Goal: Communication & Community: Answer question/provide support

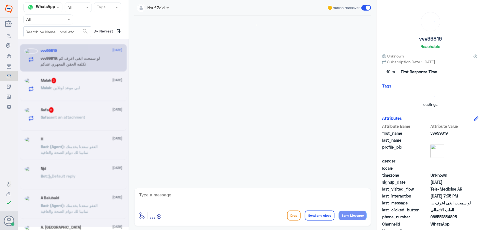
scroll to position [108, 0]
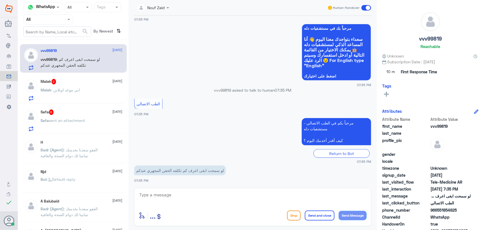
click at [198, 192] on textarea at bounding box center [253, 198] width 228 height 14
paste textarea "مرحباً معك نوف من الطب الاتصالي"
type textarea "مرحباً معك نوف من الطب الاتصالي"
click at [346, 214] on button "Send Message" at bounding box center [352, 214] width 28 height 9
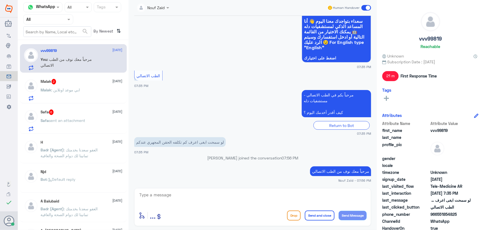
drag, startPoint x: 220, startPoint y: 188, endPoint x: 219, endPoint y: 192, distance: 3.3
click at [219, 192] on div "enter flow name ... Drop Send and close Send Message" at bounding box center [252, 207] width 237 height 38
click at [216, 195] on textarea at bounding box center [253, 198] width 228 height 14
paste textarea "هنا الطب الاتصالي لكل مايخص الاستشارة الفورية من خلال التطبيق، يمكنك الاستفسار …"
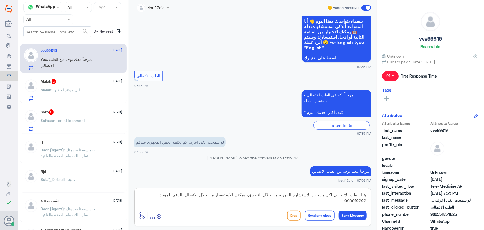
type textarea "هنا الطب الاتصالي لكل مايخص الاستشارة الفورية من خلال التطبيق، يمكنك الاستفسار …"
click at [314, 215] on button "Send and close" at bounding box center [320, 215] width 30 height 10
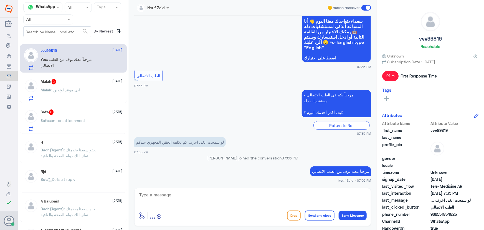
scroll to position [161, 0]
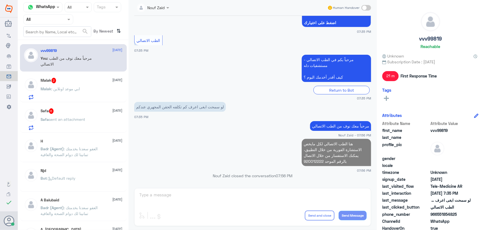
click at [54, 111] on span "6" at bounding box center [51, 111] width 5 height 6
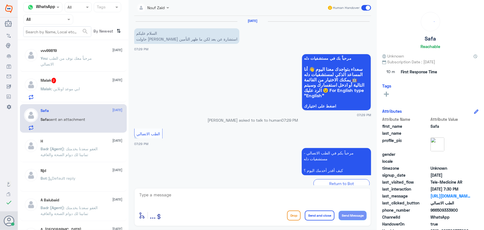
scroll to position [144, 0]
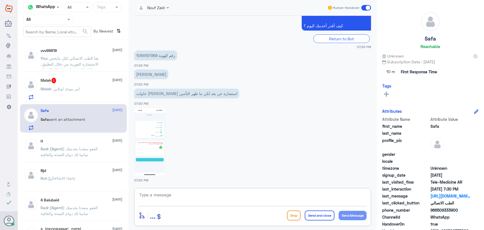
click at [197, 198] on textarea at bounding box center [253, 198] width 228 height 14
paste textarea "مرحباً معك نوف من الطب الاتصالي"
type textarea "مرحباً معك نوف من الطب الاتصالي"
click at [363, 218] on button "Send Message" at bounding box center [352, 214] width 28 height 9
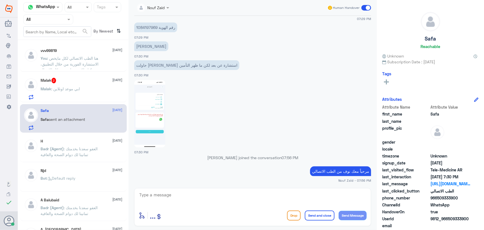
drag, startPoint x: 158, startPoint y: 37, endPoint x: 154, endPoint y: 37, distance: 3.9
click at [154, 37] on div "30 Aug 2025 السلام عليكم حاولت اسوي استشارة عن بعد لكن ما ظهر التأمين 07:29 PM …" at bounding box center [252, 100] width 242 height 169
click at [147, 27] on p "رقم الهوية 1084197969" at bounding box center [155, 27] width 43 height 10
copy p "1084197969"
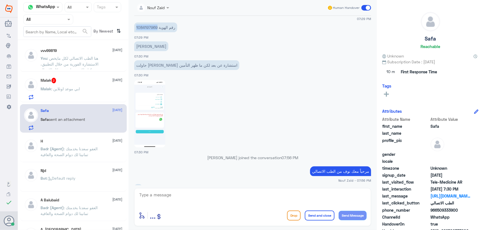
scroll to position [315, 0]
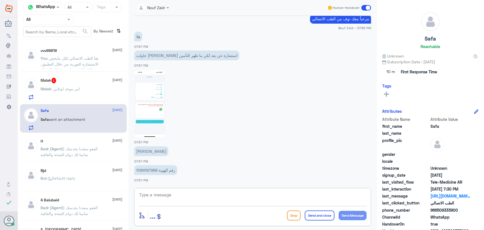
click at [193, 191] on textarea at bounding box center [253, 198] width 228 height 14
paste textarea "تم (تحديث/اضافة) التأمين ، تقدر تستفيد الان من الاستشارة الفورية عبر التطبيق او…"
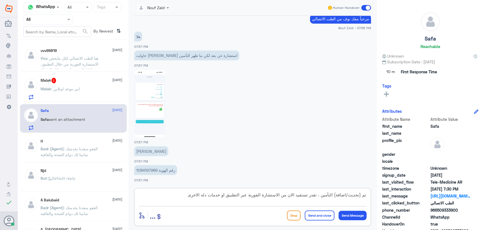
drag, startPoint x: 335, startPoint y: 194, endPoint x: 348, endPoint y: 195, distance: 13.6
click at [348, 195] on textarea "تم (تحديث/اضافة) التأمين ، تقدر تستفيد الان من الاستشارة الفورية عبر التطبيق او…" at bounding box center [253, 198] width 228 height 14
click at [358, 195] on textarea "تم (تحديث التأمين ، تقدر تستفيد الان من الاستشارة الفورية عبر التطبيق او خدمات …" at bounding box center [253, 198] width 228 height 14
type textarea "تم حديث التأمين ، تقدر تستفيد الان من الاستشارة الفورية عبر التطبيق او خدمات دل…"
drag, startPoint x: 311, startPoint y: 214, endPoint x: 288, endPoint y: 201, distance: 25.8
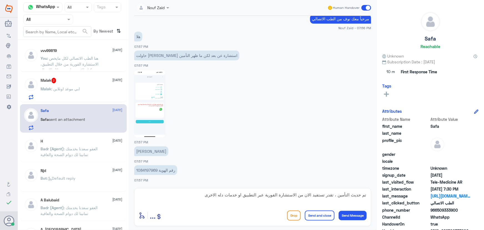
click at [310, 213] on button "Send and close" at bounding box center [320, 215] width 30 height 10
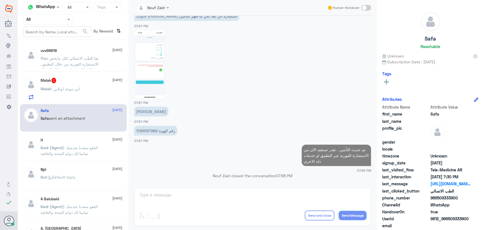
click at [86, 89] on div "Malak : ابي موعد اونلاين" at bounding box center [82, 93] width 82 height 12
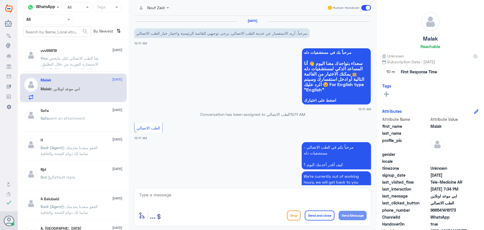
scroll to position [230, 0]
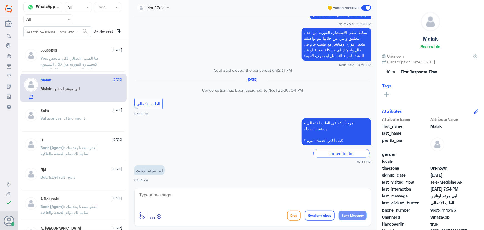
click at [165, 193] on textarea at bounding box center [253, 198] width 228 height 14
type textarea "ر"
drag, startPoint x: 364, startPoint y: 198, endPoint x: 415, endPoint y: 203, distance: 50.7
click at [415, 203] on div "Channel WhatsApp Status × All Tags Agent Filter All search By Newest ⇅ vvv99819…" at bounding box center [251, 115] width 466 height 231
paste textarea "مرحباً معك نوف من الطب الاتصالي"
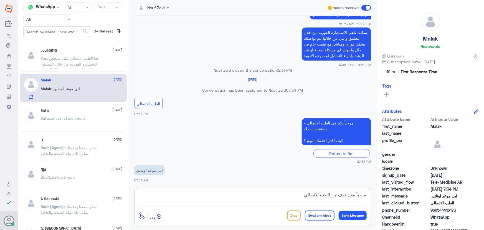
type textarea "مرحباً معك نوف من الطب الاتصالي"
click at [352, 215] on button "Send Message" at bounding box center [352, 214] width 28 height 9
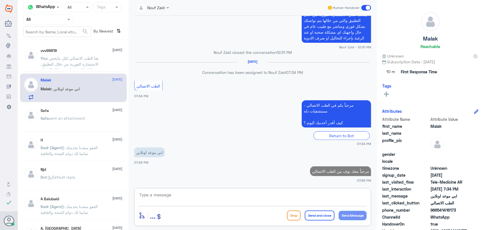
click at [274, 191] on textarea at bounding box center [253, 198] width 228 height 14
click at [260, 200] on textarea at bounding box center [253, 198] width 228 height 14
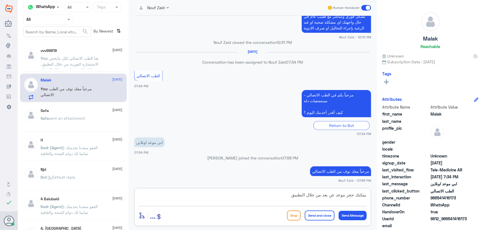
click at [366, 194] on textarea "يمكنك حجز موعد عن بعد من خلال التطبيق" at bounding box center [253, 198] width 228 height 14
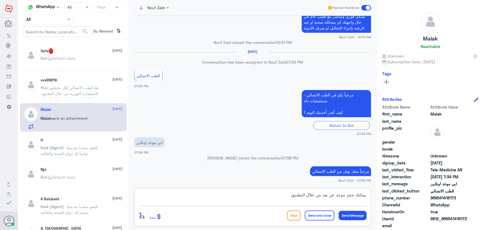
type textarea "يمكنك حجز موعد عن بعد من خلال التطبيق"
click at [320, 215] on button "Send and close" at bounding box center [320, 215] width 30 height 10
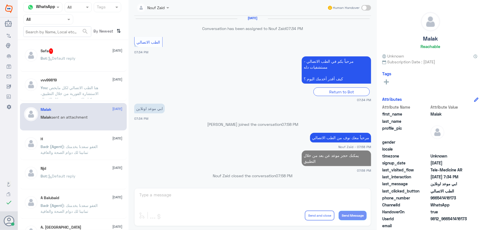
click at [53, 54] on div "Safa 1 30 August Bot : Default reply" at bounding box center [82, 58] width 82 height 21
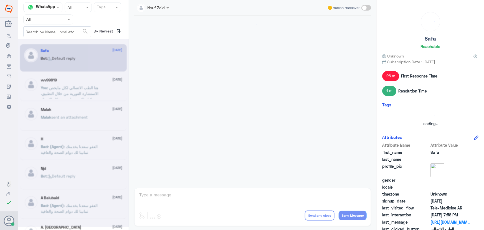
scroll to position [424, 0]
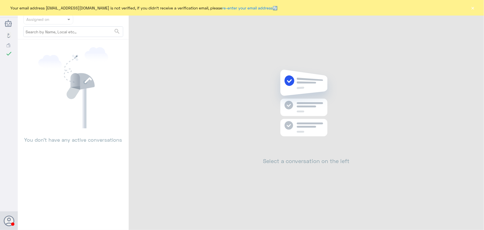
click at [474, 11] on button "×" at bounding box center [473, 8] width 6 height 6
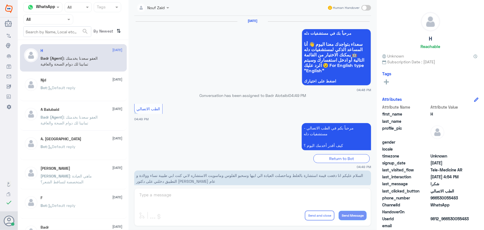
scroll to position [264, 0]
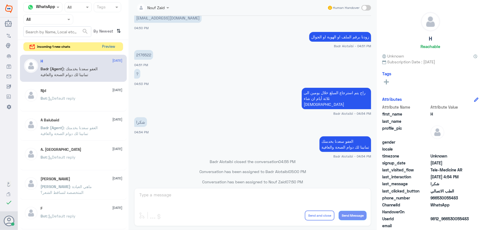
click at [106, 47] on button "Preview" at bounding box center [108, 46] width 17 height 9
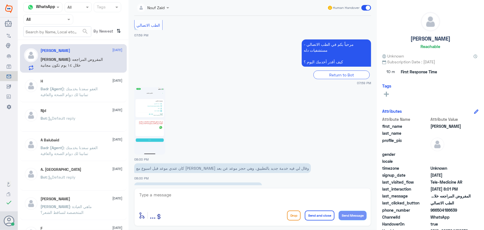
scroll to position [139, 0]
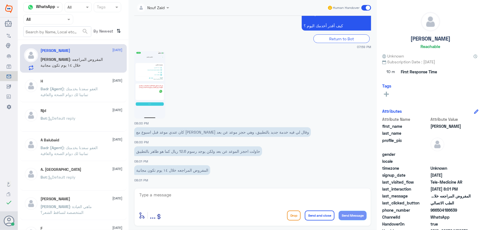
drag, startPoint x: 438, startPoint y: 208, endPoint x: 458, endPoint y: 208, distance: 20.5
click at [458, 208] on span "966504186639" at bounding box center [450, 210] width 40 height 6
copy span "504186639"
click at [254, 202] on textarea at bounding box center [253, 198] width 228 height 14
paste textarea "يمكنك إجراء فحص القيادة لإصدار رخصة القيادة دون موعد في العيادات الشمالية - مست…"
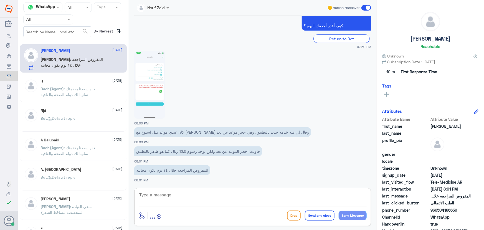
type textarea "يمكنك إجراء فحص القيادة لإصدار رخصة القيادة دون موعد في العيادات الشمالية - مست…"
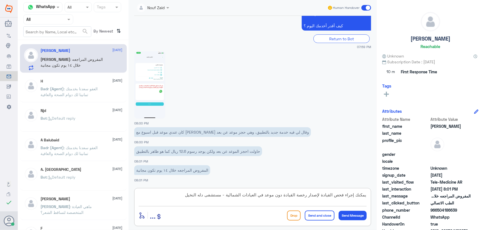
drag, startPoint x: 183, startPoint y: 193, endPoint x: 432, endPoint y: 180, distance: 249.2
click at [432, 180] on div "Channel WhatsApp Status × All Tags Agent Filter All search By Newest ⇅ Ahmad 30…" at bounding box center [251, 115] width 466 height 231
drag, startPoint x: 335, startPoint y: 195, endPoint x: 364, endPoint y: 193, distance: 28.9
click at [364, 193] on textarea at bounding box center [253, 198] width 228 height 14
paste textarea "مرحباً معك نوف من الطب الاتصالي"
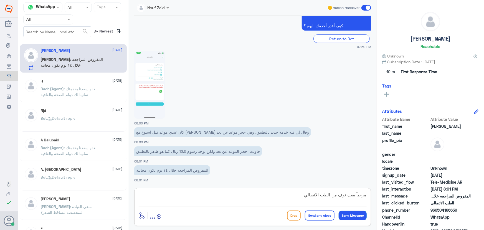
type textarea "مرحباً معك نوف من الطب الاتصالي"
click at [361, 212] on button "Send Message" at bounding box center [352, 214] width 28 height 9
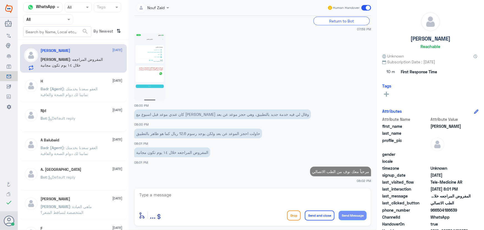
drag, startPoint x: 437, startPoint y: 208, endPoint x: 462, endPoint y: 209, distance: 24.7
click at [462, 209] on span "966504186639" at bounding box center [450, 210] width 40 height 6
copy span "504186639"
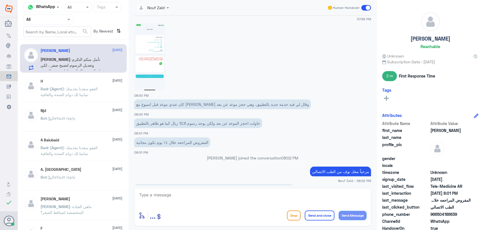
scroll to position [175, 0]
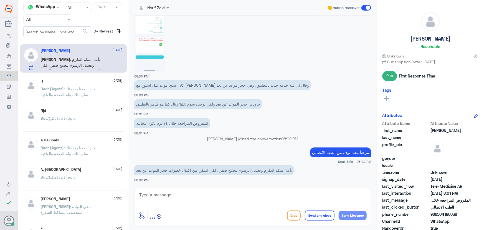
click at [155, 51] on img at bounding box center [149, 37] width 31 height 67
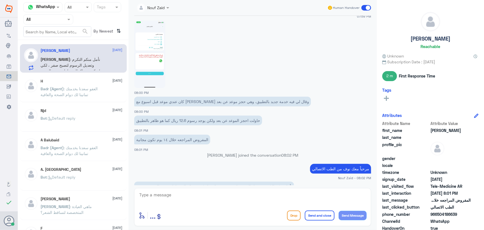
scroll to position [150, 0]
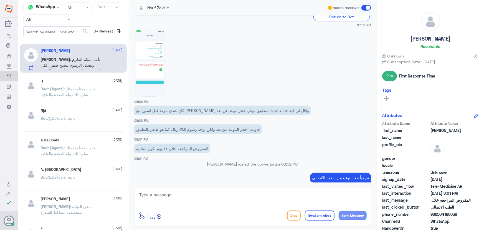
click at [150, 71] on img at bounding box center [149, 62] width 31 height 67
click at [150, 72] on img at bounding box center [149, 62] width 31 height 67
click at [144, 58] on img at bounding box center [149, 62] width 31 height 67
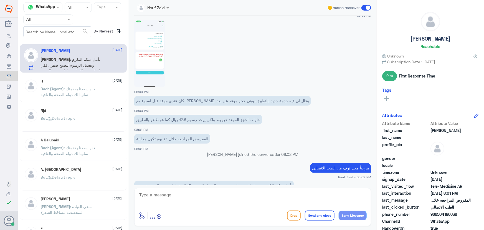
scroll to position [175, 0]
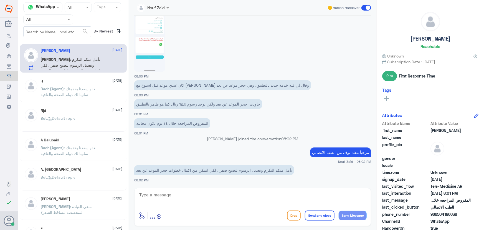
click at [224, 192] on textarea at bounding box center [253, 198] width 228 height 14
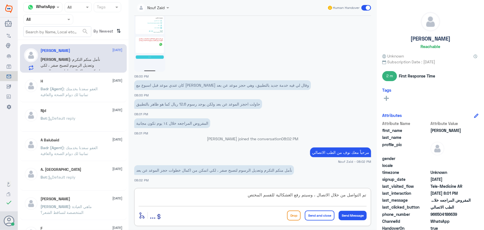
type textarea "تم التواصل من خلال الاتصال ، وسيتم رفع الغشكالية للقسم المختص"
click at [322, 213] on button "Send and close" at bounding box center [320, 215] width 30 height 10
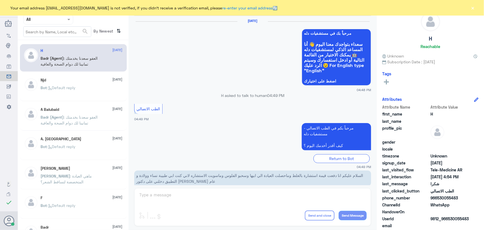
scroll to position [264, 0]
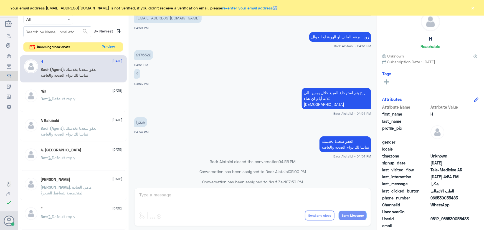
click at [120, 47] on div "incoming 1 new chats Preview" at bounding box center [73, 47] width 100 height 10
click at [111, 46] on button "Preview" at bounding box center [108, 46] width 17 height 9
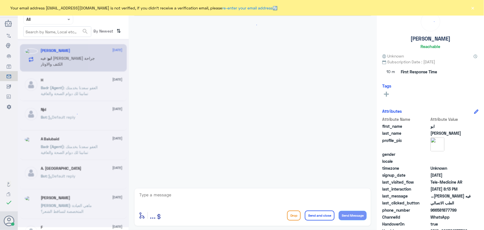
scroll to position [24, 0]
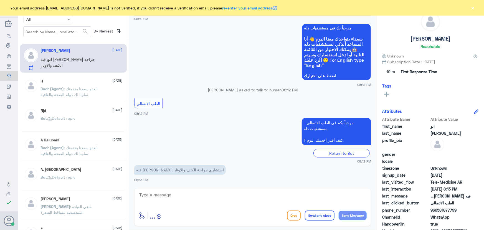
click at [206, 192] on textarea at bounding box center [253, 198] width 228 height 14
paste textarea "مرحباً معك نوف من الطب الاتصالي"
type textarea "مرحباً معك نوف من الطب الاتصالي"
click at [351, 217] on button "Send Message" at bounding box center [352, 214] width 28 height 9
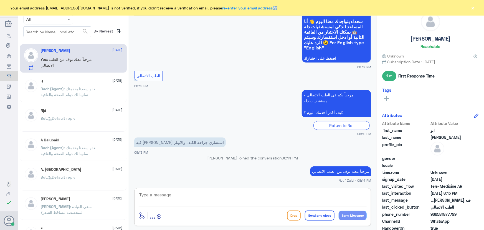
click at [282, 203] on textarea at bounding box center [253, 198] width 228 height 14
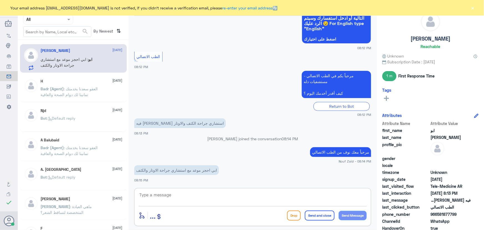
click at [196, 199] on textarea at bounding box center [253, 198] width 228 height 14
click at [186, 190] on div "enter flow name ... Drop Send and close Send Message" at bounding box center [252, 207] width 237 height 38
click at [204, 192] on textarea at bounding box center [253, 198] width 228 height 14
paste textarea "مرحباً معك نوف من الطب الاتصالي"
type textarea "مرحباً معك نوف من الطب الاتصالي"
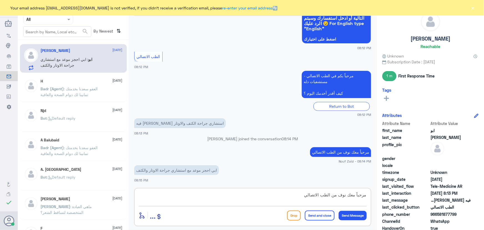
drag, startPoint x: 344, startPoint y: 188, endPoint x: 407, endPoint y: 192, distance: 63.3
click at [407, 192] on div "Channel WhatsApp Status × All Tags Agent Filter All search By Newest ⇅ ابو خالد…" at bounding box center [251, 115] width 466 height 231
click at [194, 191] on div "enter flow name ... Drop Send and close Send Message" at bounding box center [252, 207] width 237 height 38
click at [192, 192] on textarea at bounding box center [253, 198] width 228 height 14
click at [192, 191] on textarea at bounding box center [253, 198] width 228 height 14
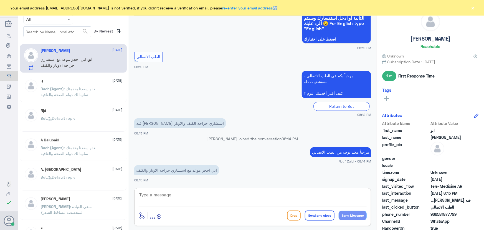
paste textarea "هنا الطب الاتصالي لكل مايخص الاستشارة الفورية من خلال التطبيق، يمكنك الاستفسار …"
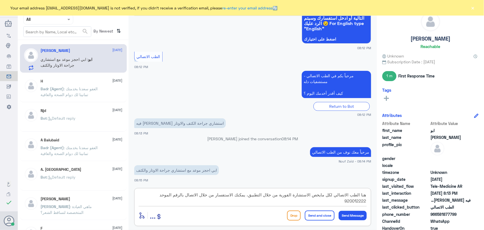
type textarea "هنا الطب الاتصالي لكل مايخص الاستشارة الفورية من خلال التطبيق، يمكنك الاستفسار …"
click at [312, 214] on button "Send and close" at bounding box center [320, 215] width 30 height 10
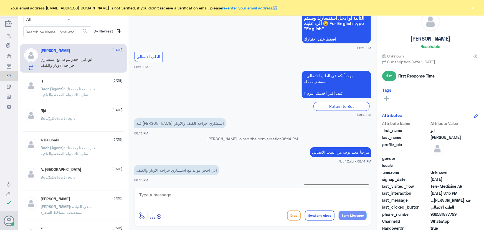
scroll to position [96, 0]
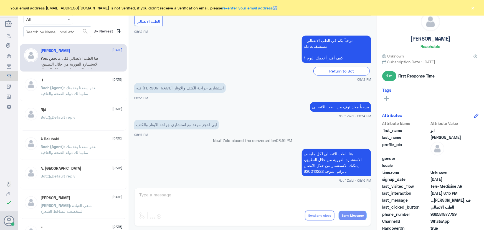
click at [473, 7] on button "×" at bounding box center [473, 8] width 6 height 6
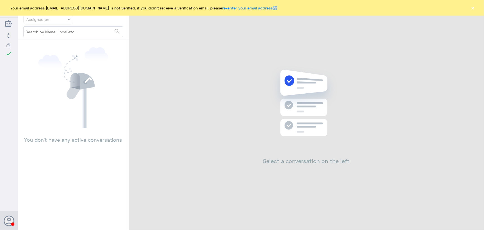
click at [474, 7] on button "×" at bounding box center [473, 8] width 6 height 6
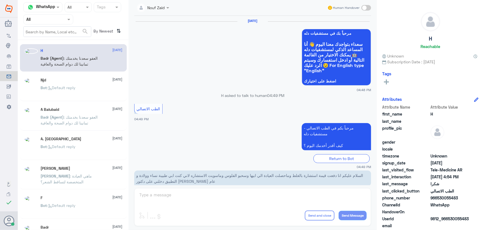
scroll to position [264, 0]
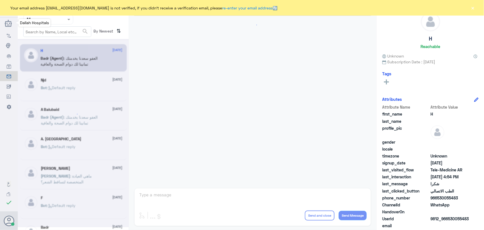
scroll to position [264, 0]
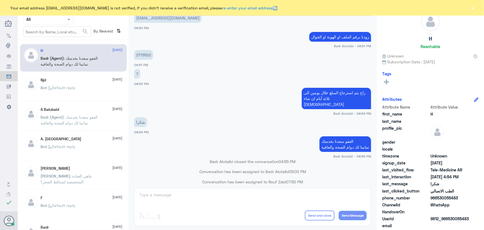
click at [476, 7] on div "Your email address [EMAIL_ADDRESS][DOMAIN_NAME] is not verified, if you didn't …" at bounding box center [242, 8] width 484 height 16
drag, startPoint x: 472, startPoint y: 6, endPoint x: 475, endPoint y: 7, distance: 3.3
click at [475, 7] on button "×" at bounding box center [473, 8] width 6 height 6
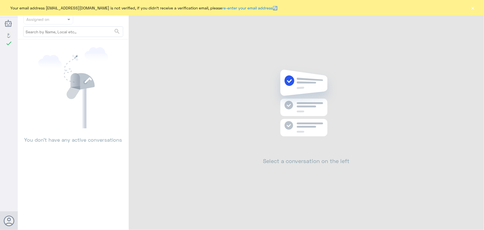
click at [470, 10] on button "×" at bounding box center [473, 8] width 6 height 6
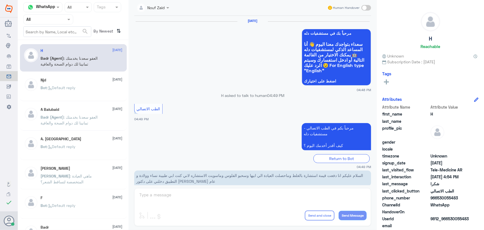
scroll to position [264, 0]
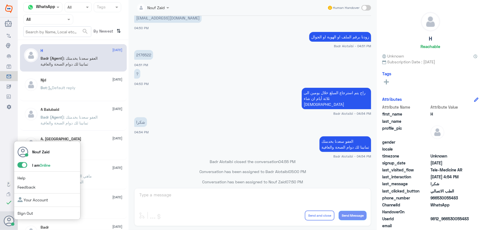
click at [21, 166] on span at bounding box center [22, 165] width 10 height 6
click at [0, 0] on input "checkbox" at bounding box center [0, 0] width 0 height 0
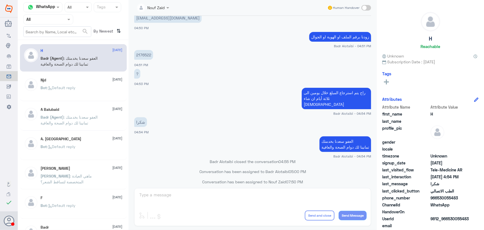
click at [102, 103] on div "A Balubaid [DATE][PERSON_NAME] (Agent) : العفو [PERSON_NAME] بخدمتك تمانينا لك …" at bounding box center [73, 116] width 107 height 27
